Goal: Task Accomplishment & Management: Manage account settings

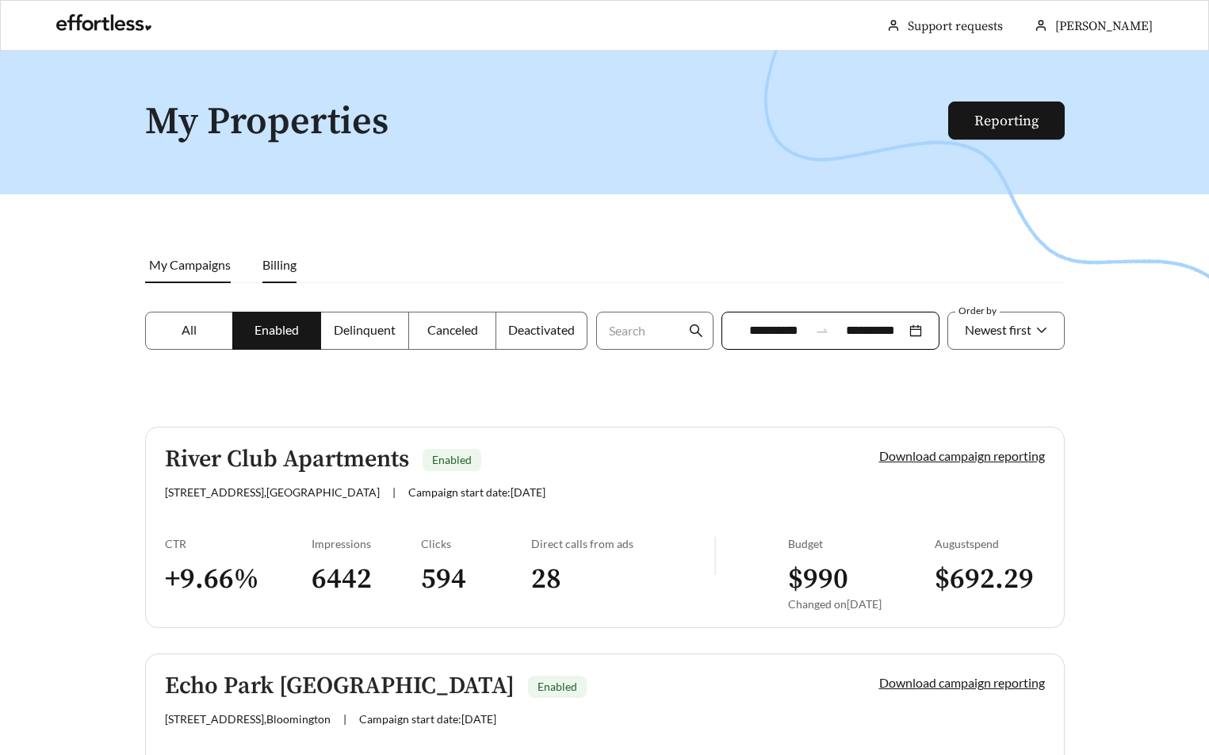
click at [291, 268] on span "Billing" at bounding box center [279, 264] width 34 height 15
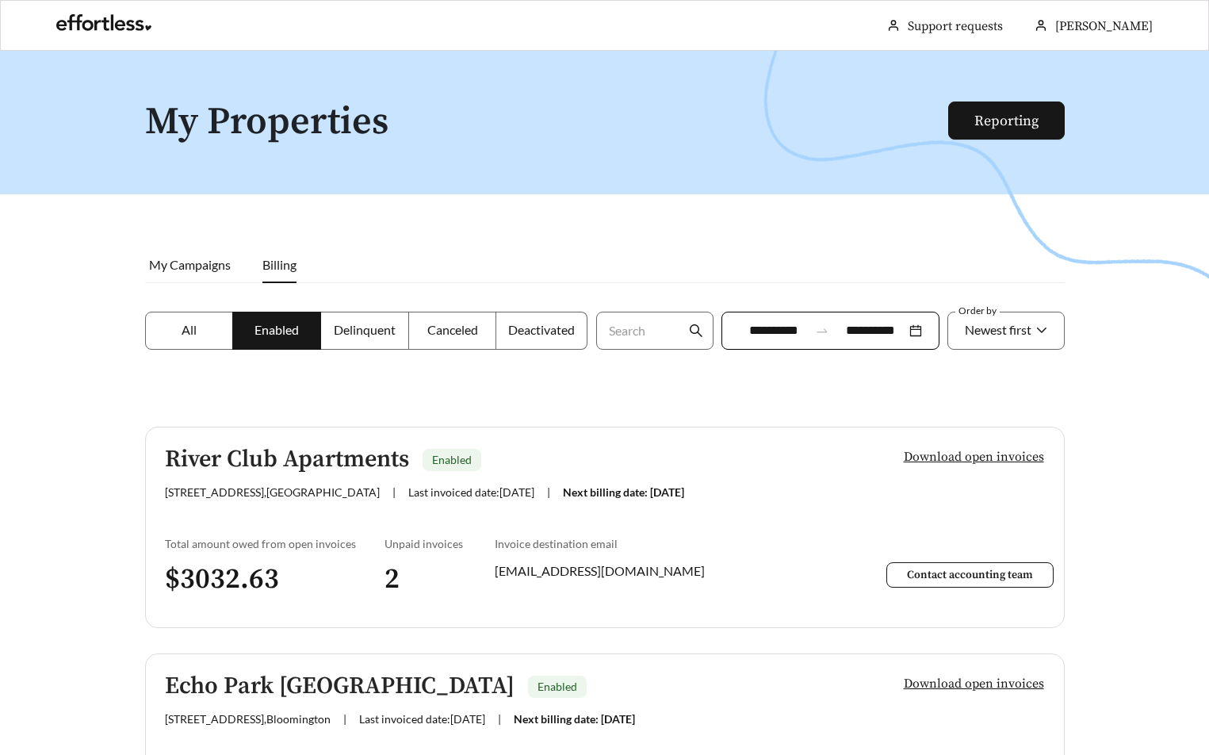
scroll to position [182, 0]
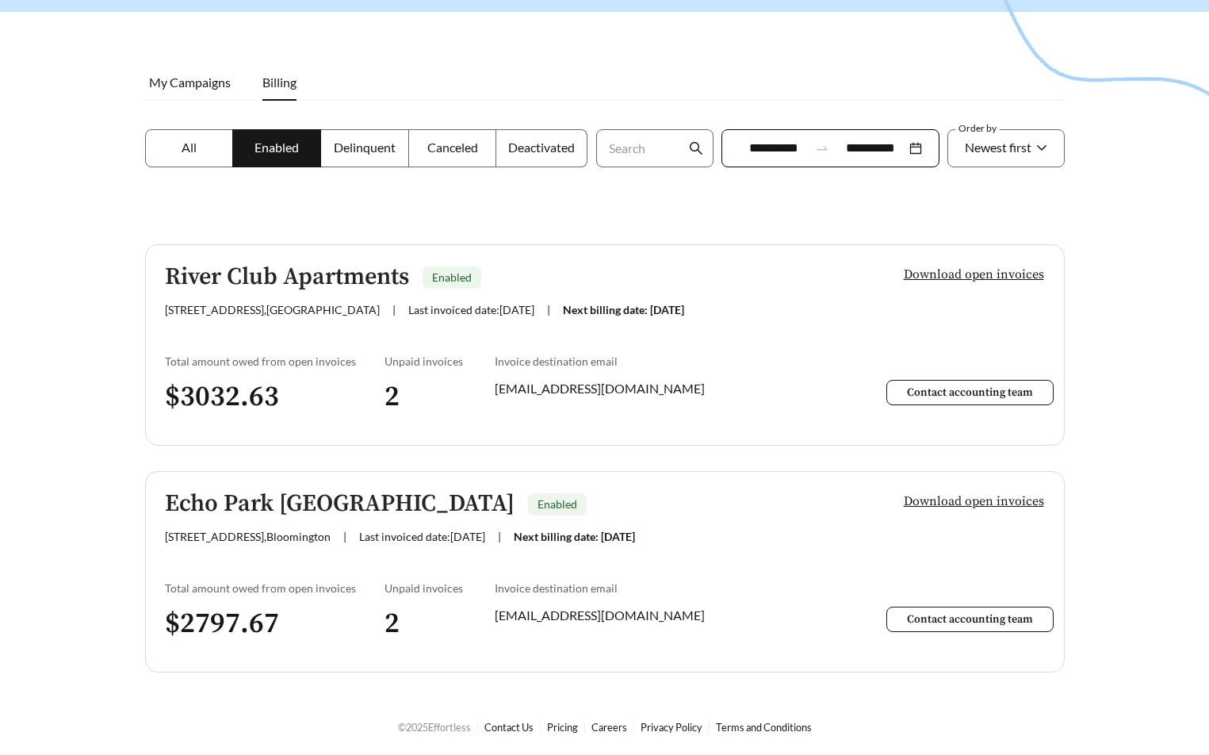
click at [974, 492] on span "Download open invoices" at bounding box center [974, 501] width 140 height 19
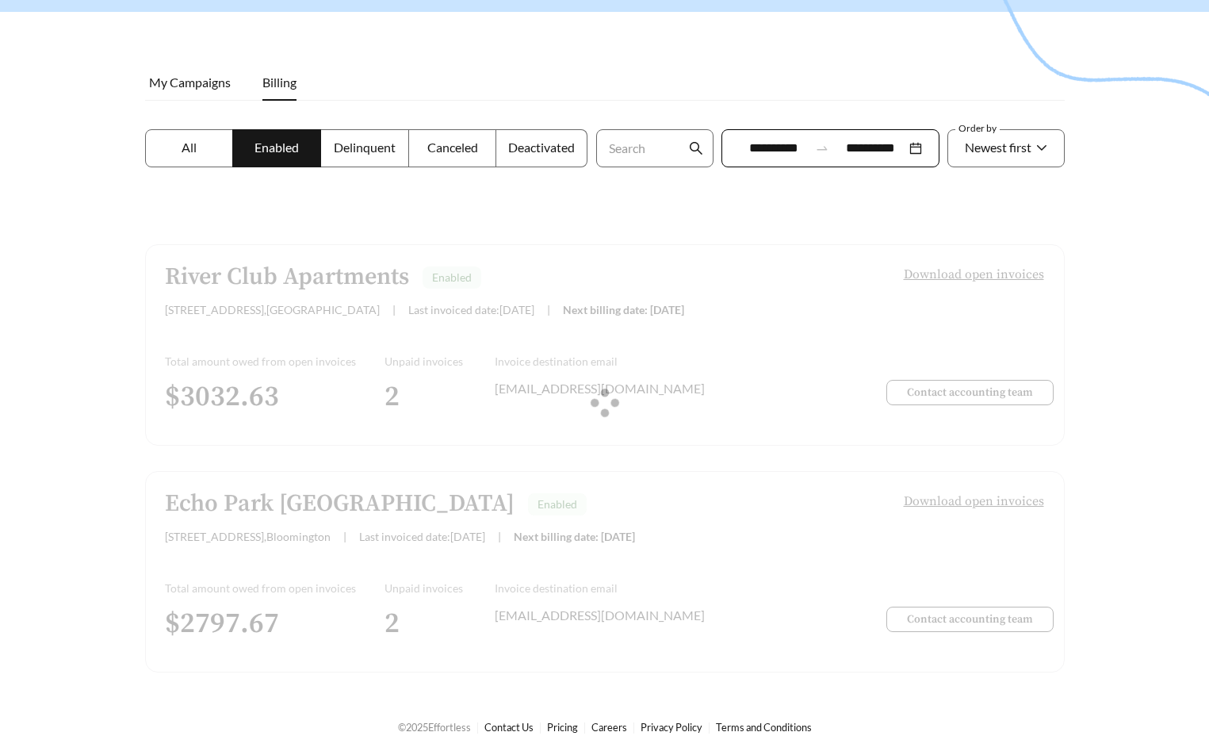
click at [358, 155] on span "Delinquent" at bounding box center [365, 147] width 62 height 15
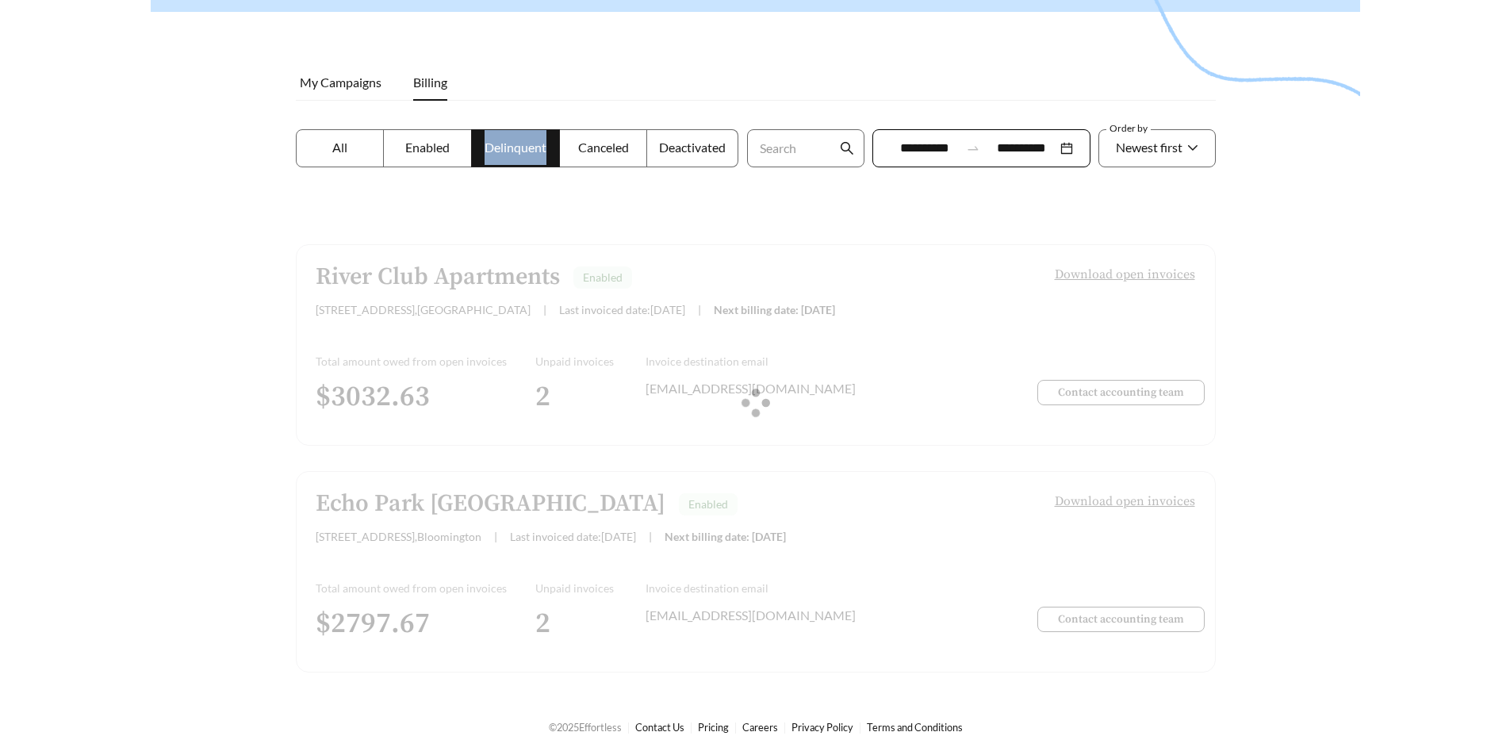
scroll to position [51, 0]
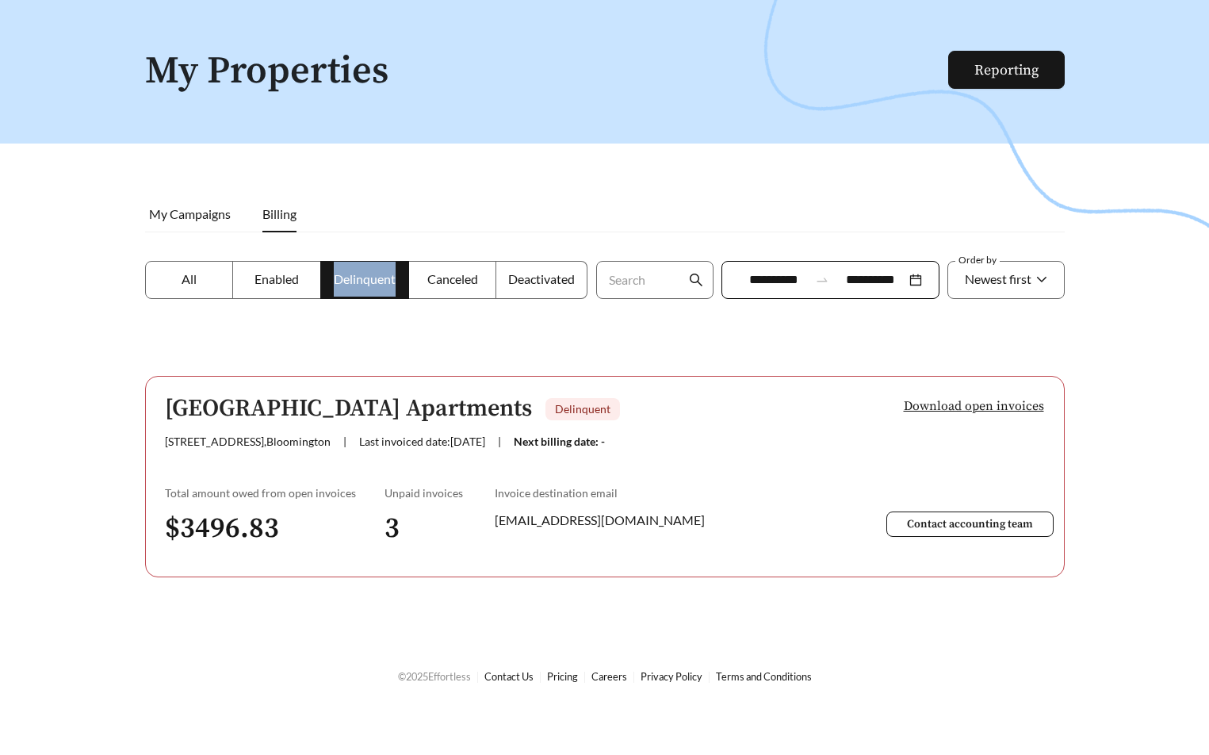
click at [982, 403] on span "Download open invoices" at bounding box center [974, 405] width 140 height 19
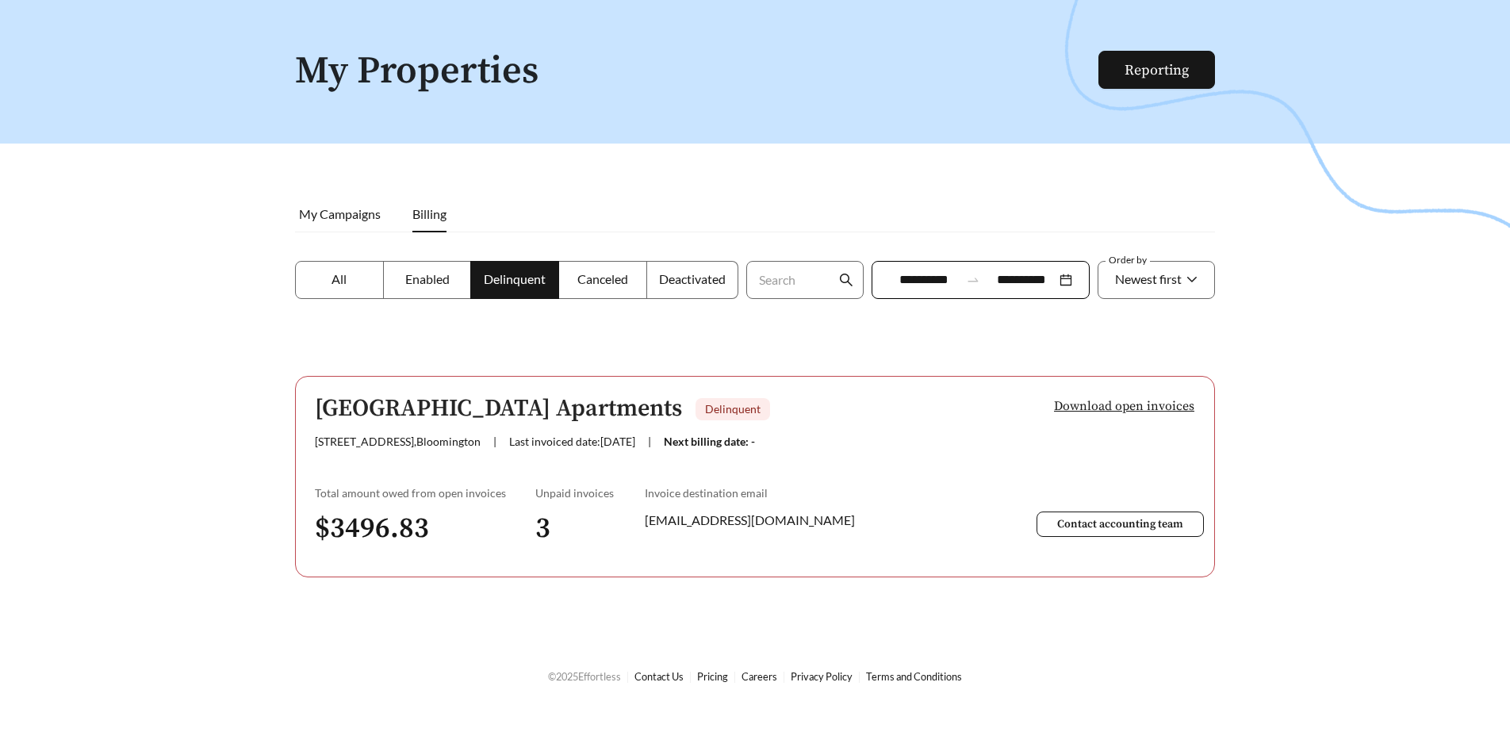
click at [332, 281] on span "All" at bounding box center [338, 278] width 15 height 15
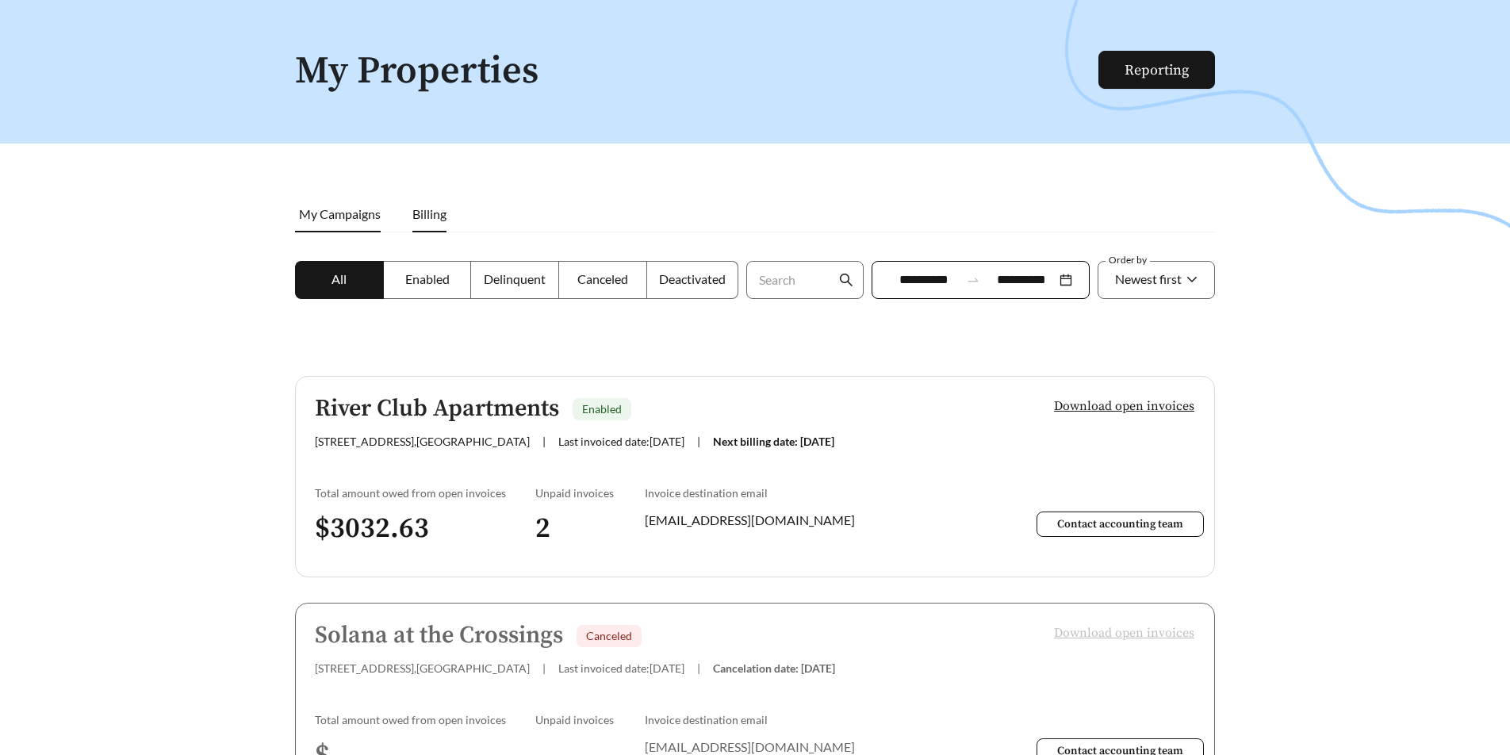
click at [340, 213] on span "My Campaigns" at bounding box center [340, 213] width 82 height 15
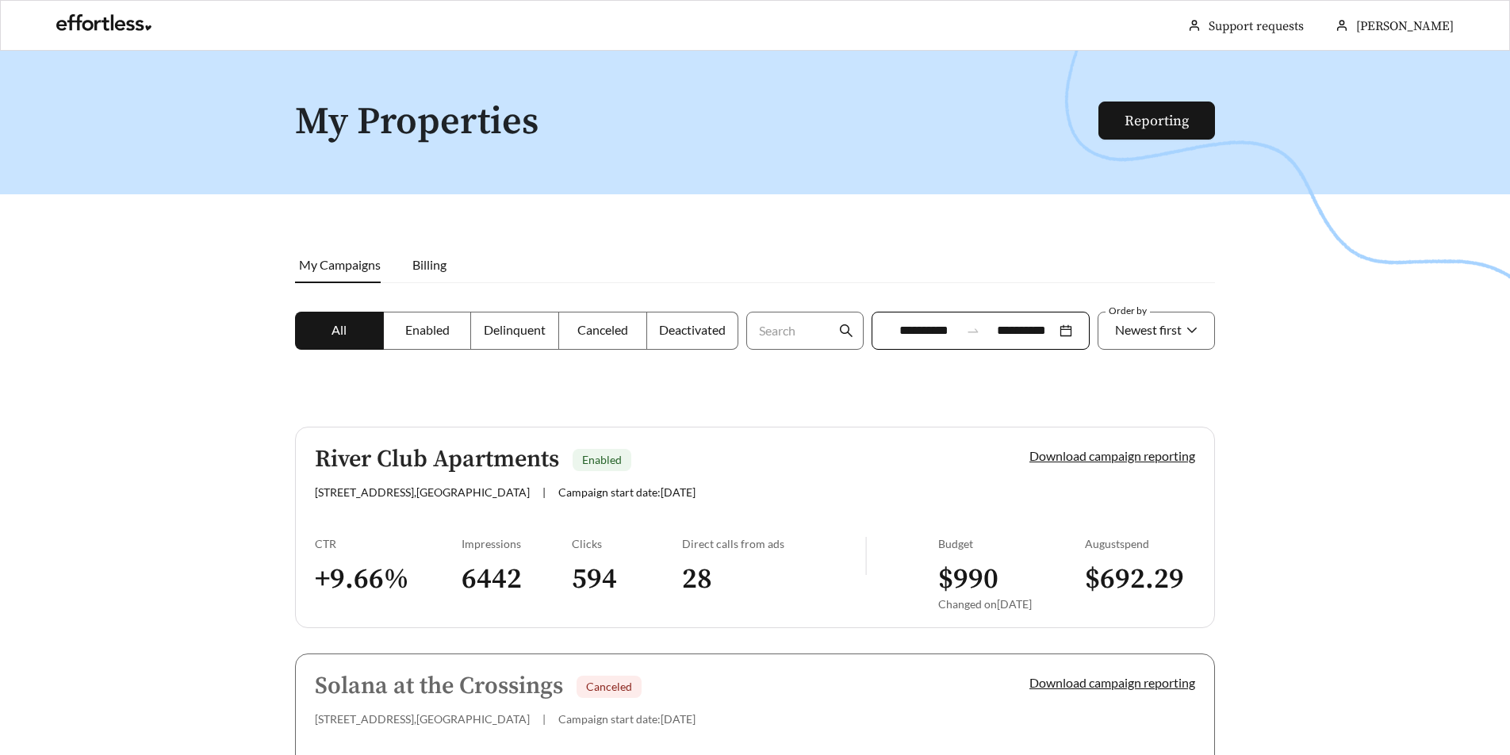
scroll to position [10, 0]
